Goal: Information Seeking & Learning: Find specific fact

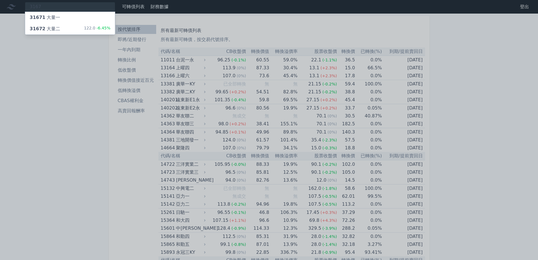
type input "3167"
click at [91, 32] on div "122.0 -6.45%" at bounding box center [97, 28] width 27 height 7
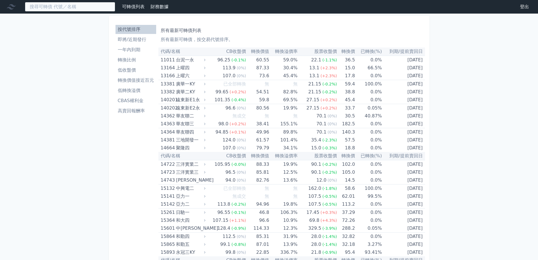
click at [101, 8] on input at bounding box center [70, 7] width 90 height 10
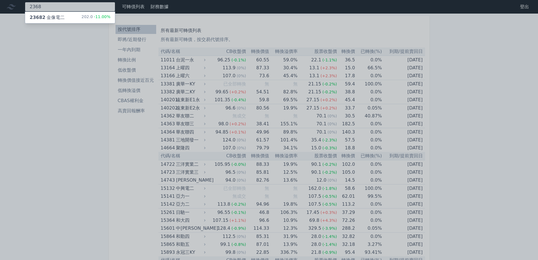
type input "2368"
click at [104, 15] on span "-11.00%" at bounding box center [102, 16] width 18 height 5
